Goal: Information Seeking & Learning: Learn about a topic

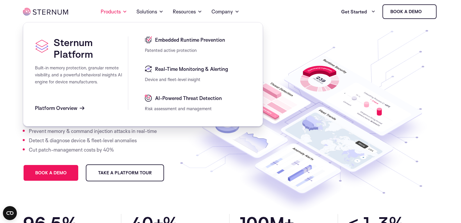
click at [77, 107] on span "Platform Overview" at bounding box center [56, 107] width 42 height 7
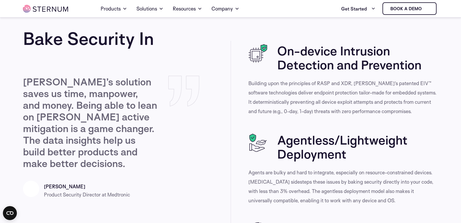
scroll to position [221, 0]
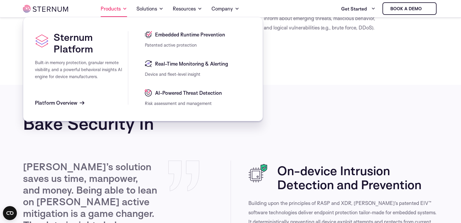
drag, startPoint x: 123, startPoint y: 8, endPoint x: 122, endPoint y: 14, distance: 6.2
click at [122, 14] on link "Products" at bounding box center [114, 9] width 26 height 16
click at [163, 32] on span "Embedded Runtime Prevention" at bounding box center [190, 34] width 72 height 7
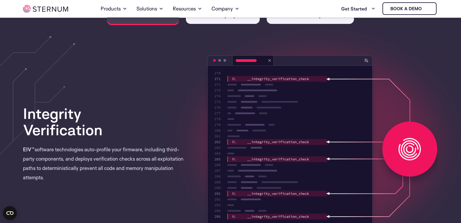
scroll to position [198, 0]
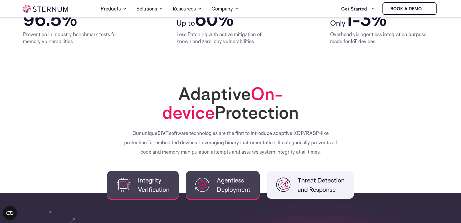
click at [250, 190] on span "Agentless Deployment" at bounding box center [234, 184] width 34 height 19
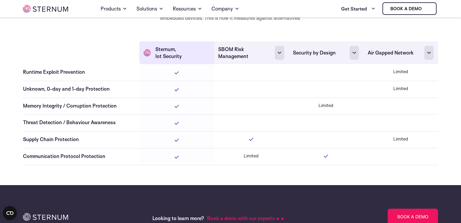
scroll to position [1594, 0]
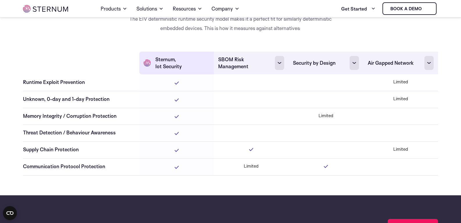
click at [280, 68] on rect at bounding box center [279, 63] width 9 height 14
click at [279, 63] on rect at bounding box center [279, 63] width 9 height 14
click at [33, 53] on th at bounding box center [81, 62] width 116 height 23
click at [86, 47] on div "Deterministic Protection for Deterministic Systems The EIV deterministic runtim…" at bounding box center [230, 77] width 415 height 205
click at [281, 64] on rect at bounding box center [279, 63] width 9 height 14
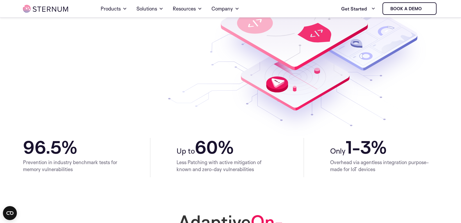
scroll to position [29, 0]
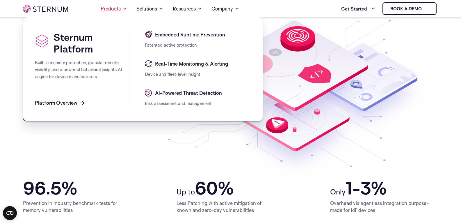
click at [175, 62] on span "Real-Time Monitoring & Alerting" at bounding box center [191, 63] width 74 height 7
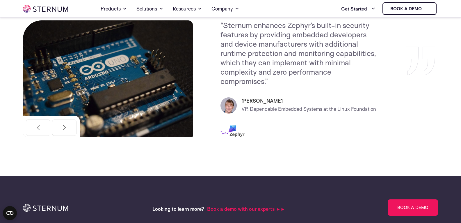
scroll to position [2061, 0]
